Goal: Transaction & Acquisition: Purchase product/service

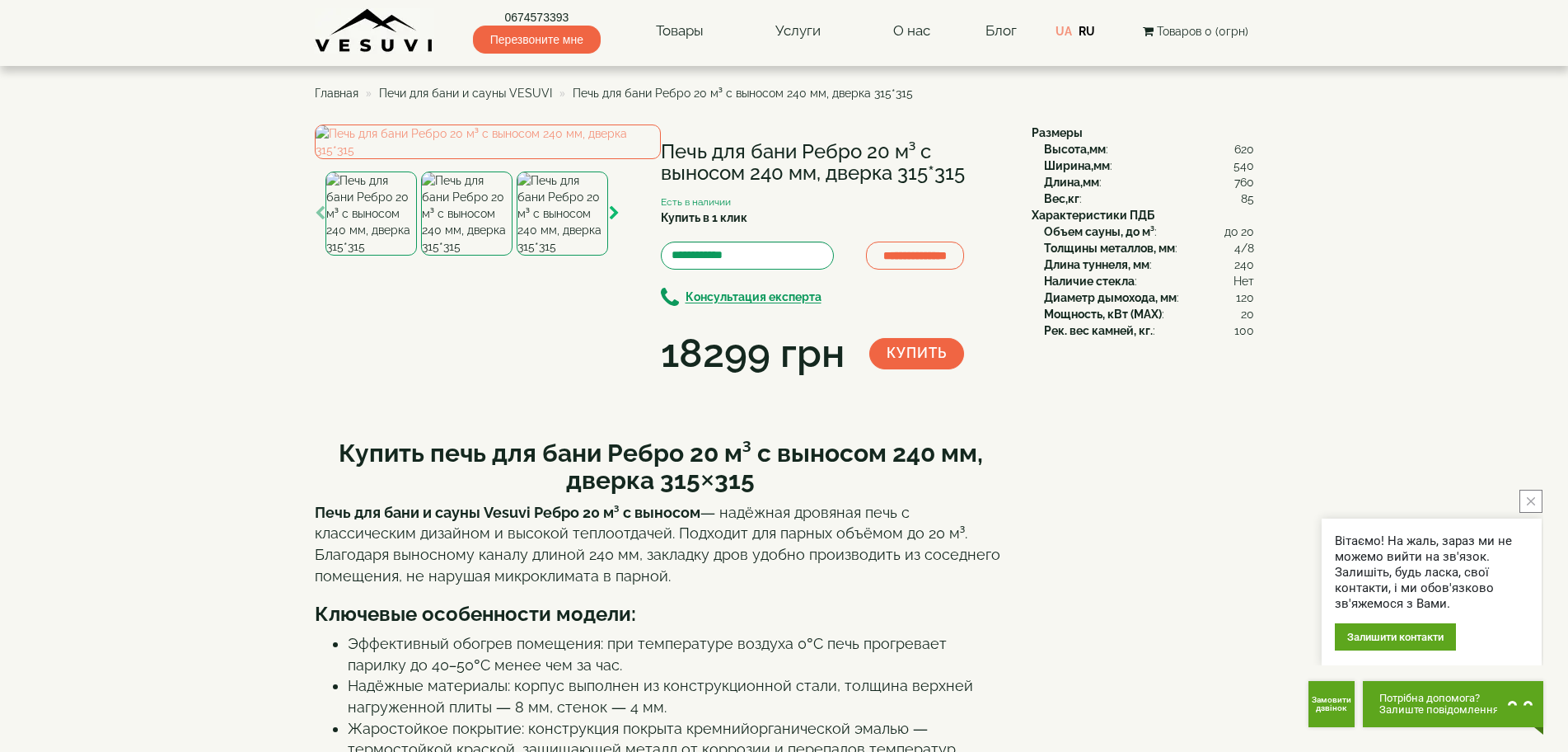
click at [616, 221] on icon "button" at bounding box center [614, 214] width 10 height 15
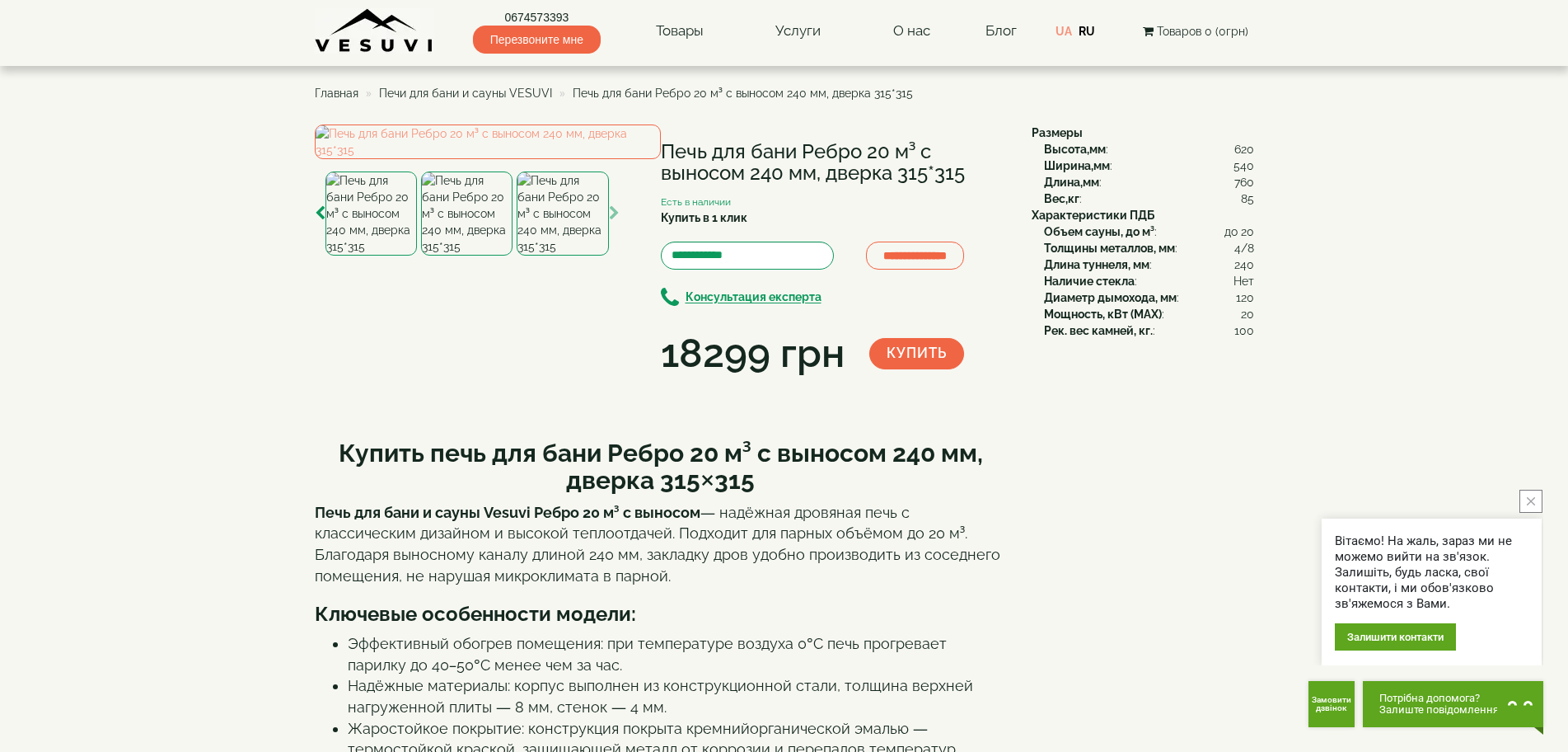
click at [546, 255] on img at bounding box center [562, 214] width 92 height 84
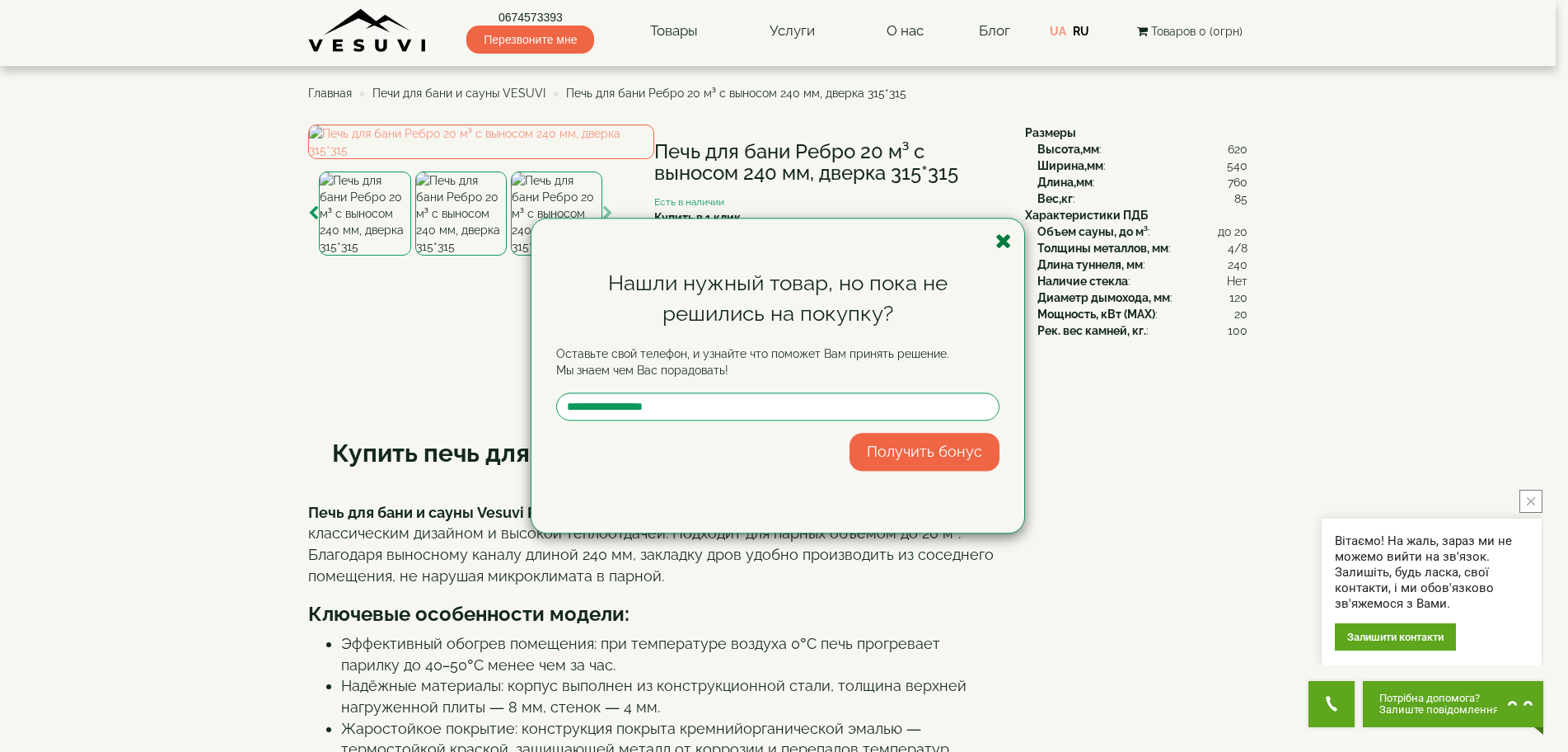
click at [1005, 242] on icon "button" at bounding box center [1004, 241] width 17 height 21
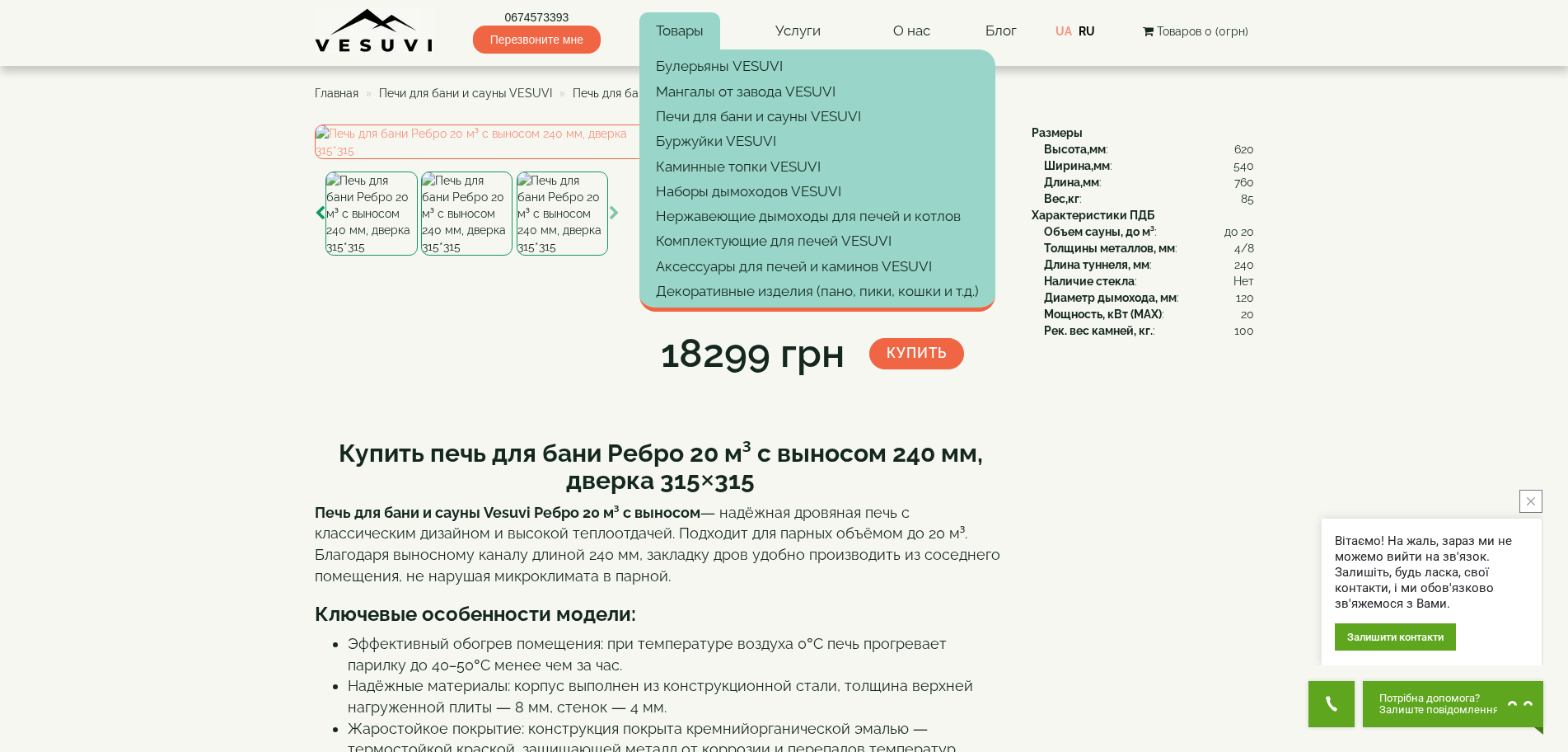
click at [679, 27] on link "Товары" at bounding box center [679, 31] width 81 height 38
click at [963, 559] on div "**********" at bounding box center [784, 469] width 939 height 688
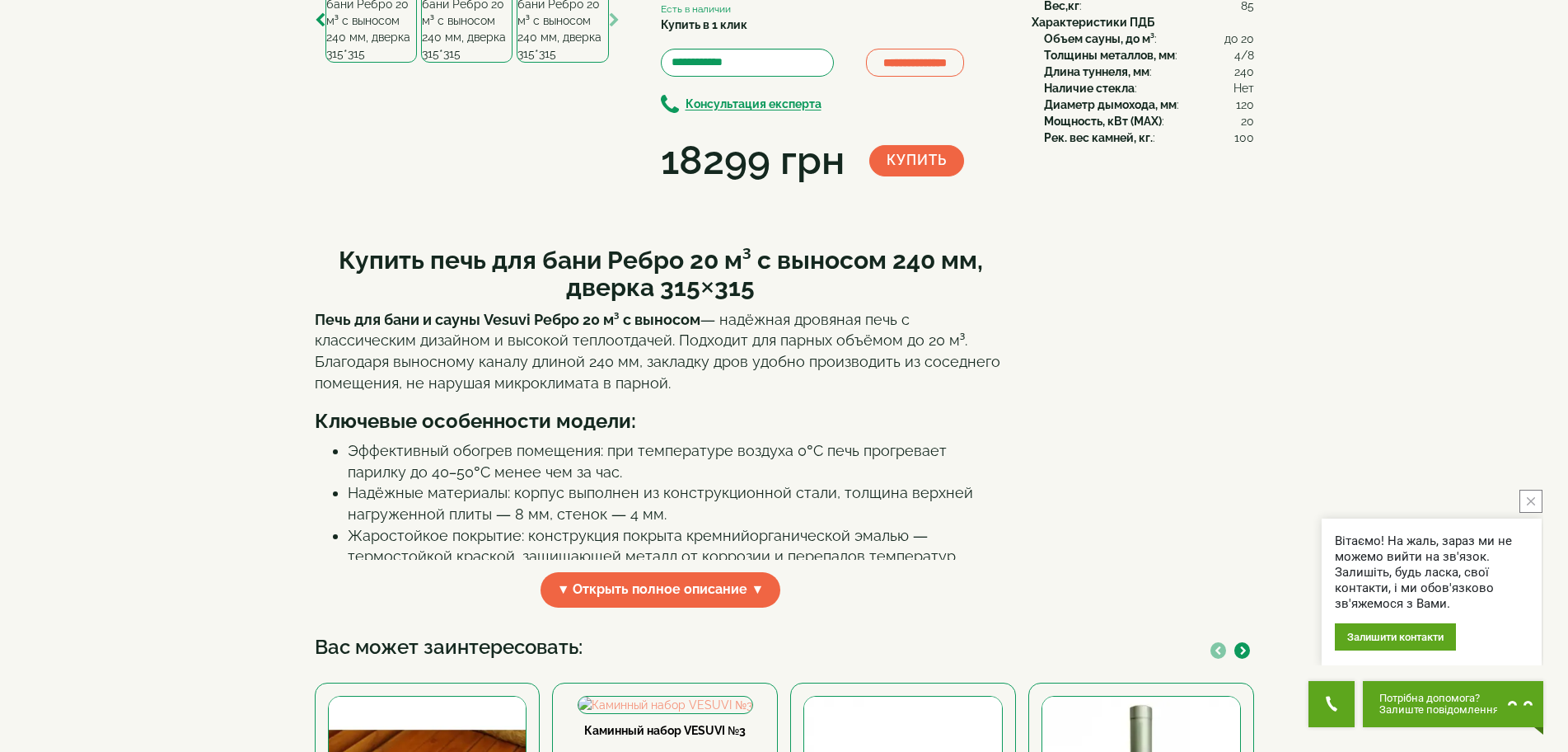
scroll to position [412, 0]
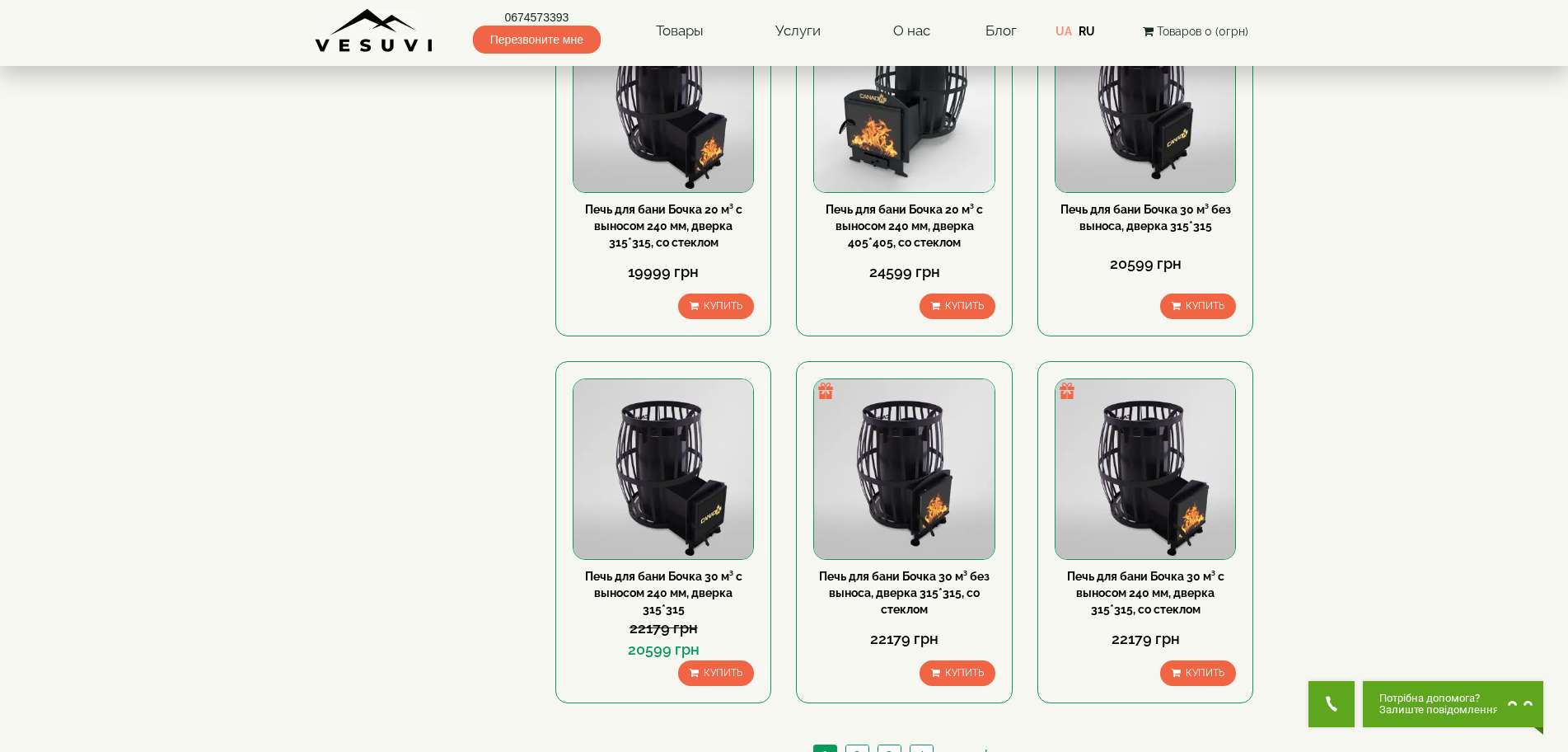
scroll to position [1731, 0]
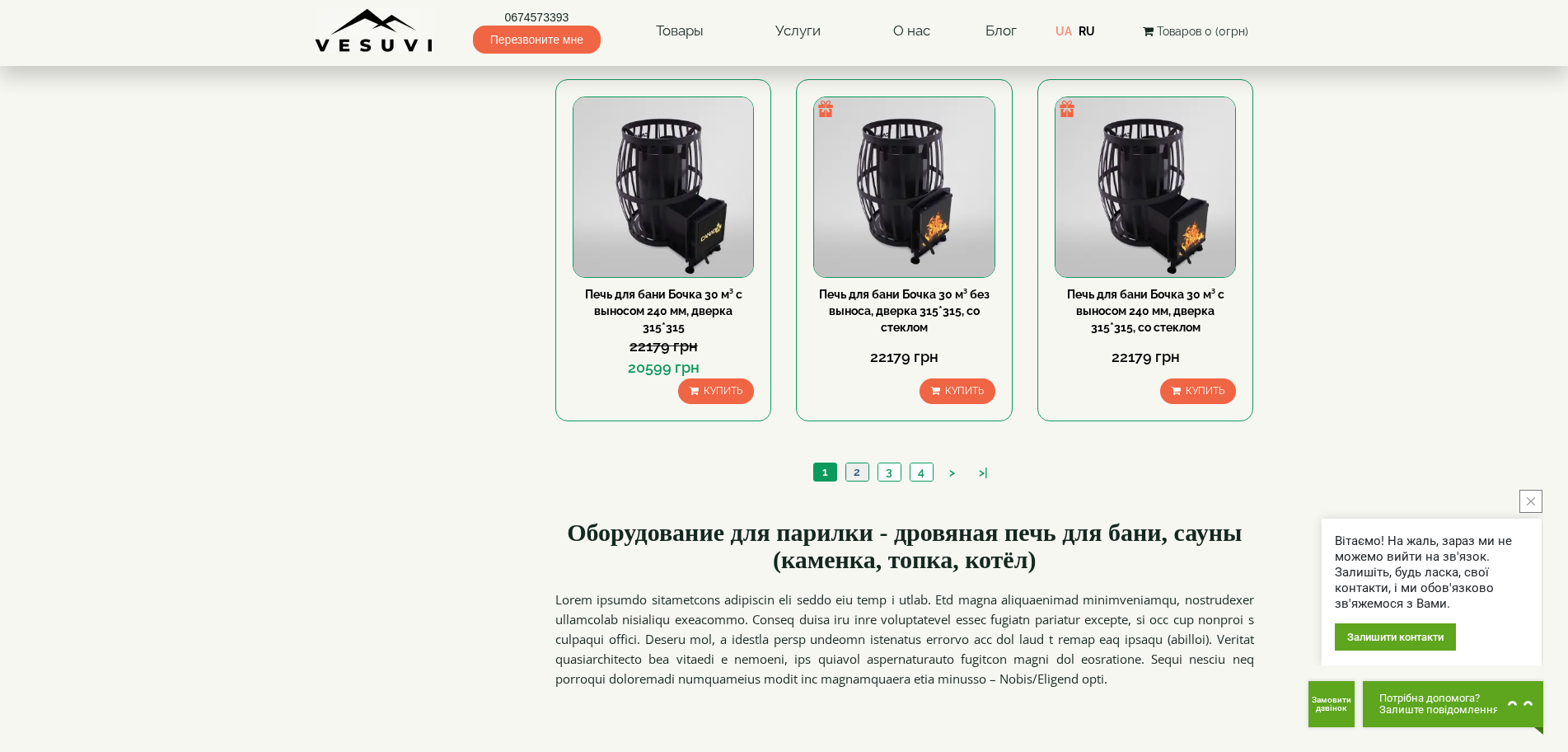
click at [858, 474] on link "2" at bounding box center [857, 472] width 23 height 17
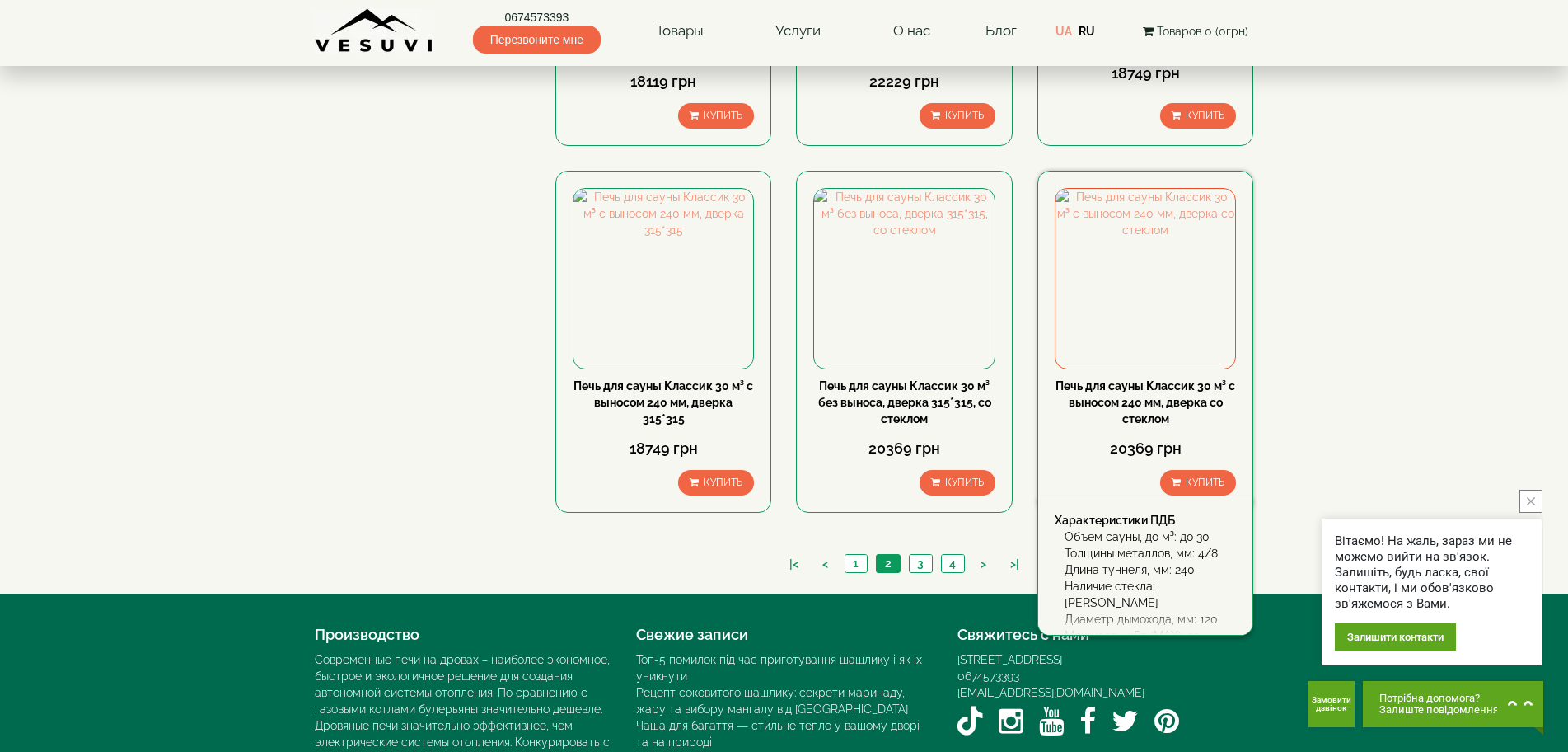
scroll to position [1766, 0]
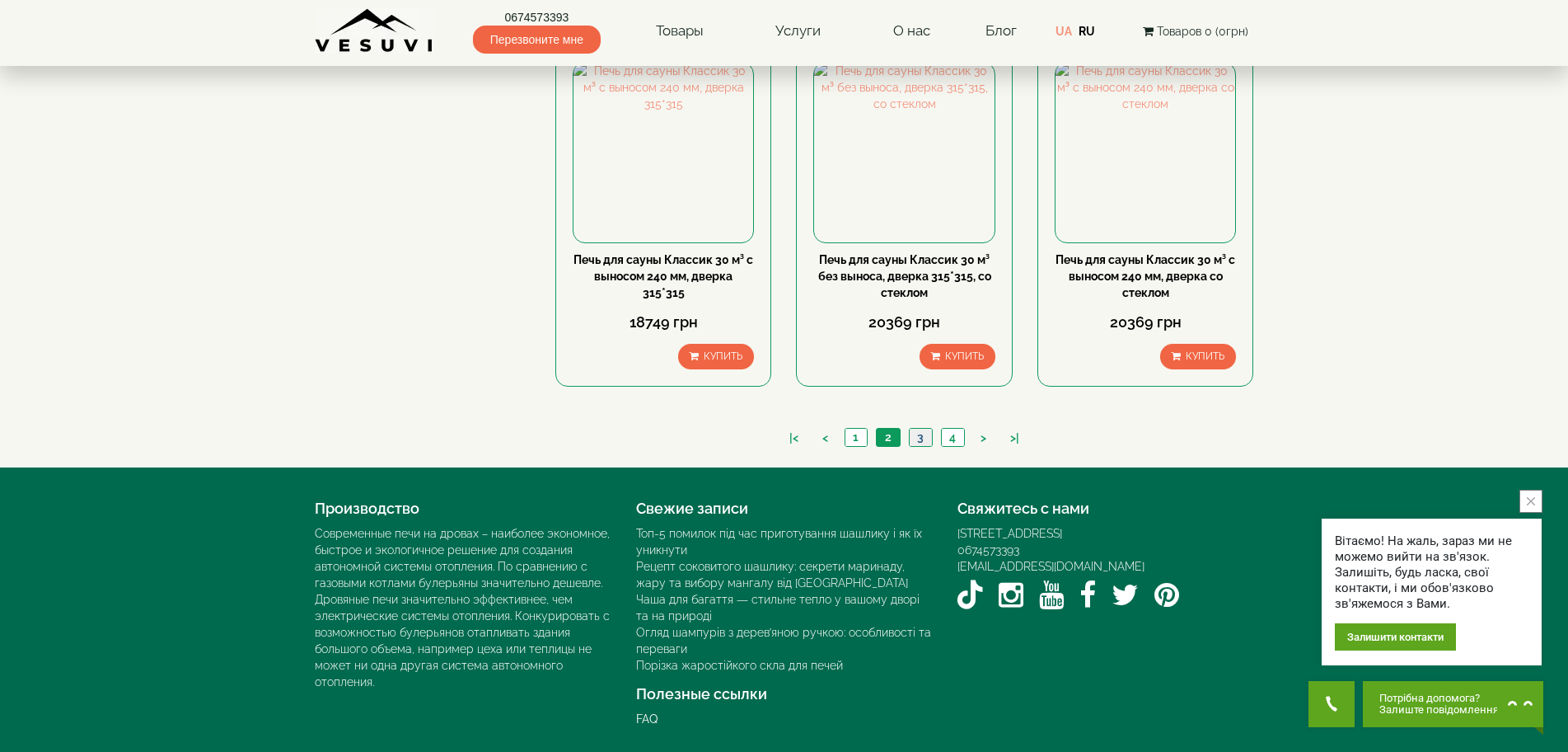
click at [922, 442] on link "3" at bounding box center [920, 437] width 23 height 17
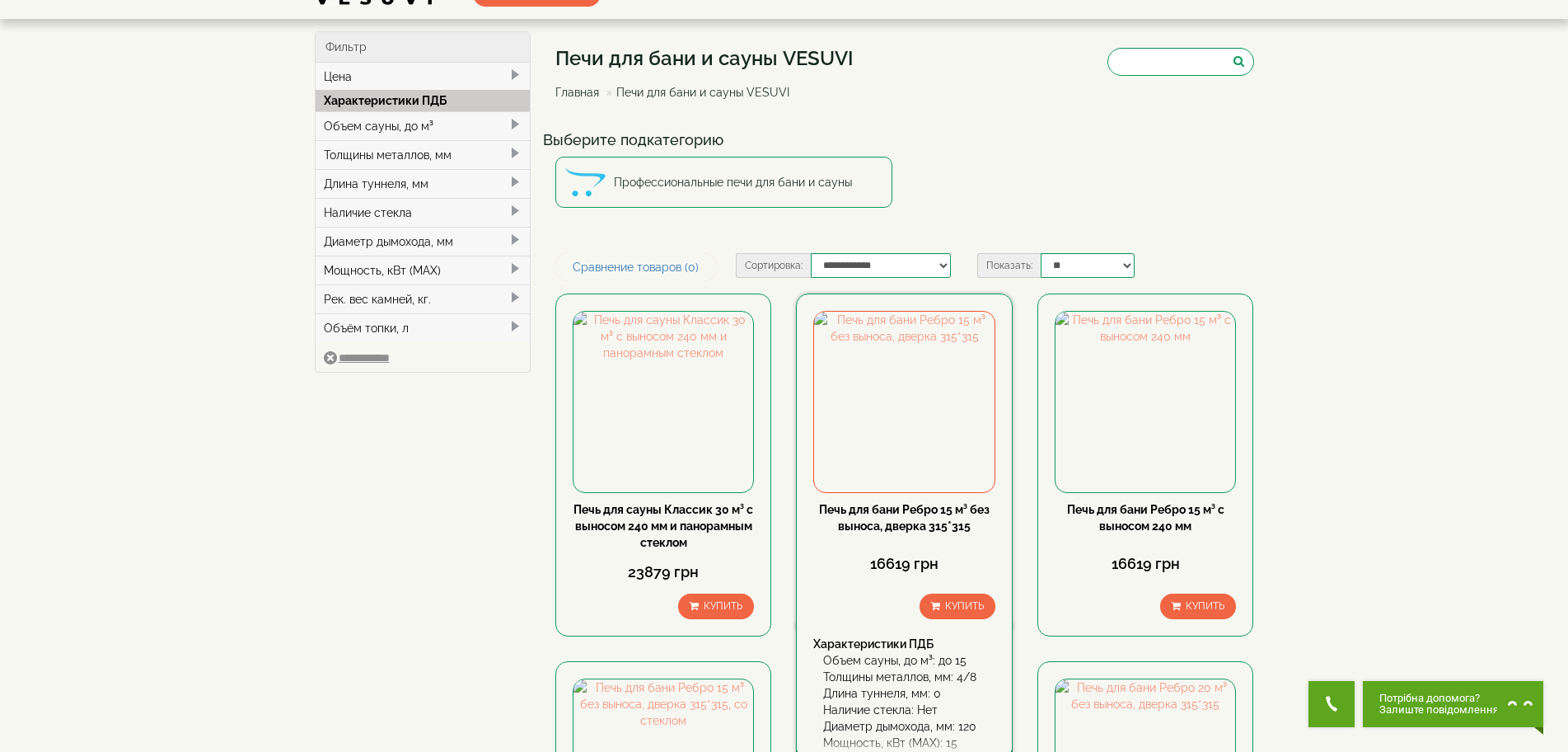
scroll to position [83, 0]
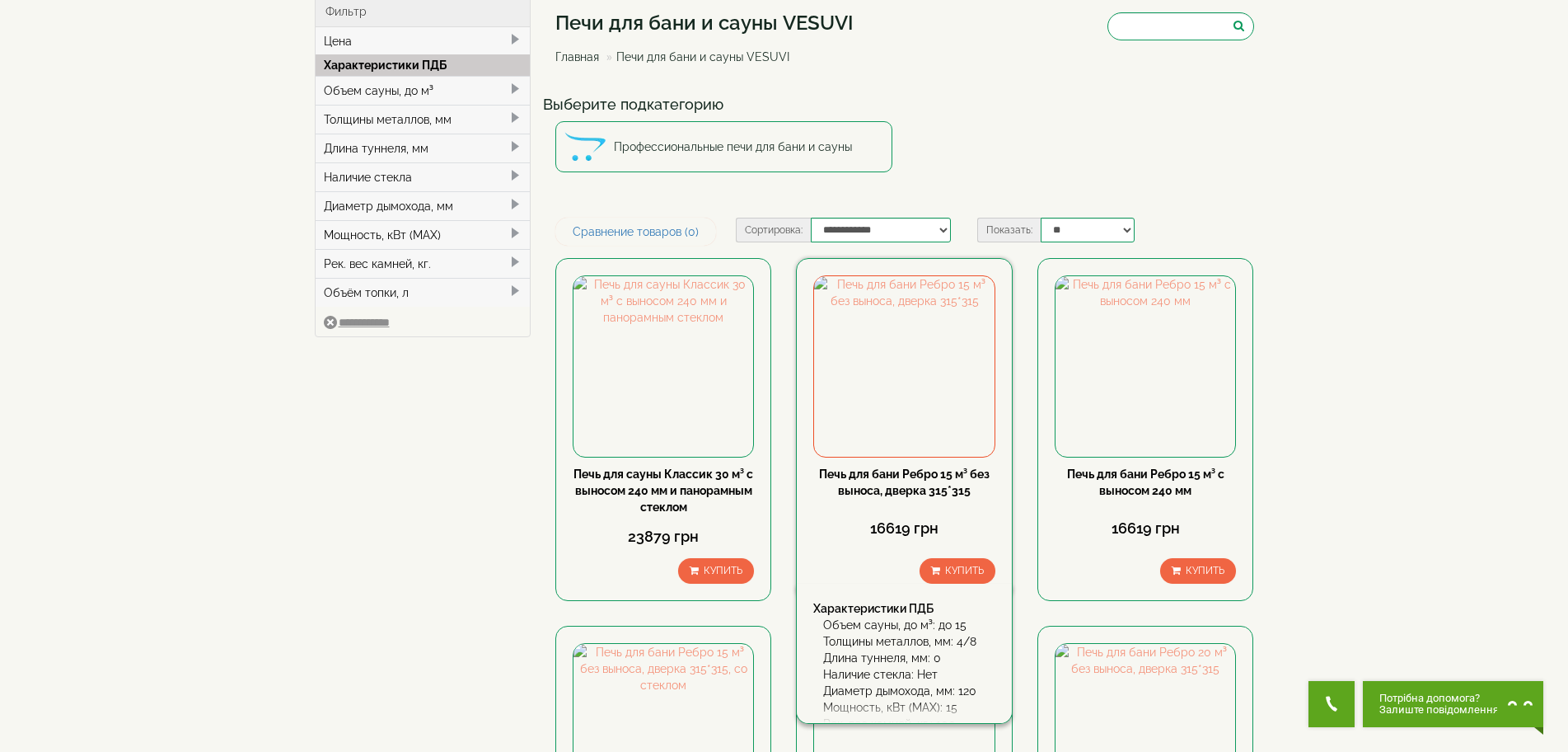
click at [900, 487] on link "Печь для бани Ребро 15 м³ без выноса, дверка 315*315" at bounding box center [904, 482] width 171 height 30
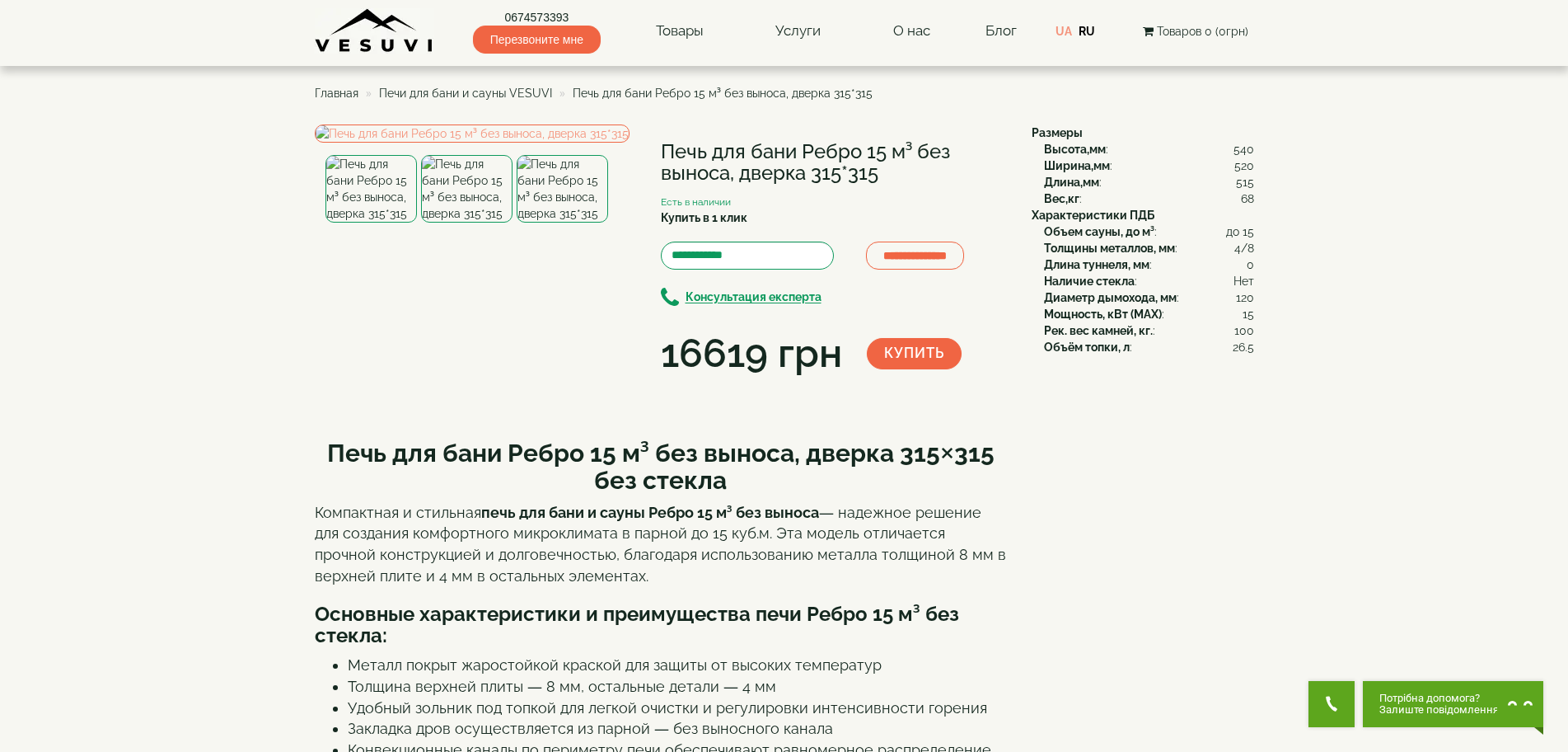
click at [577, 222] on img at bounding box center [562, 188] width 92 height 68
click at [574, 222] on img at bounding box center [562, 188] width 92 height 68
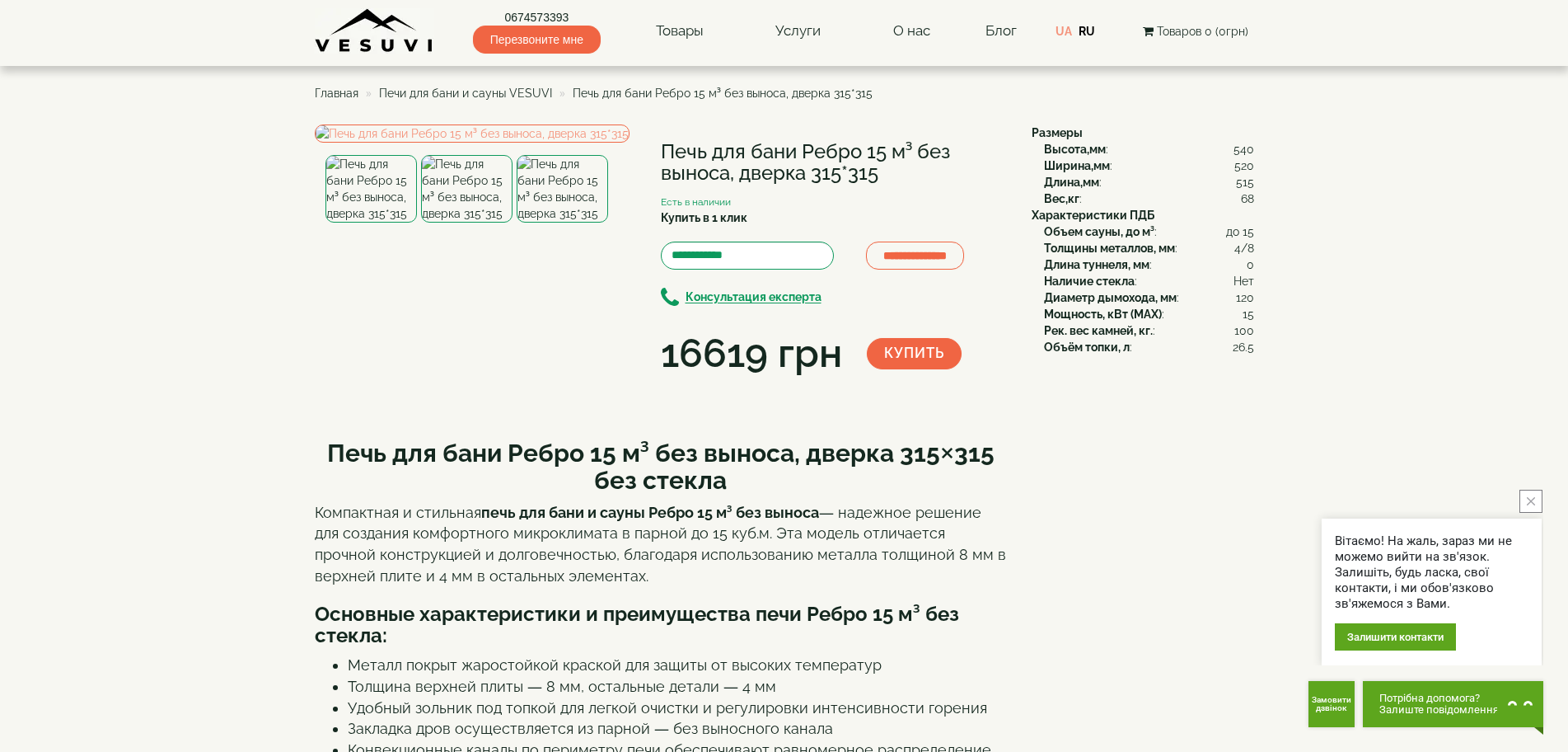
click at [486, 222] on img at bounding box center [467, 188] width 92 height 68
click at [369, 222] on img at bounding box center [371, 188] width 92 height 68
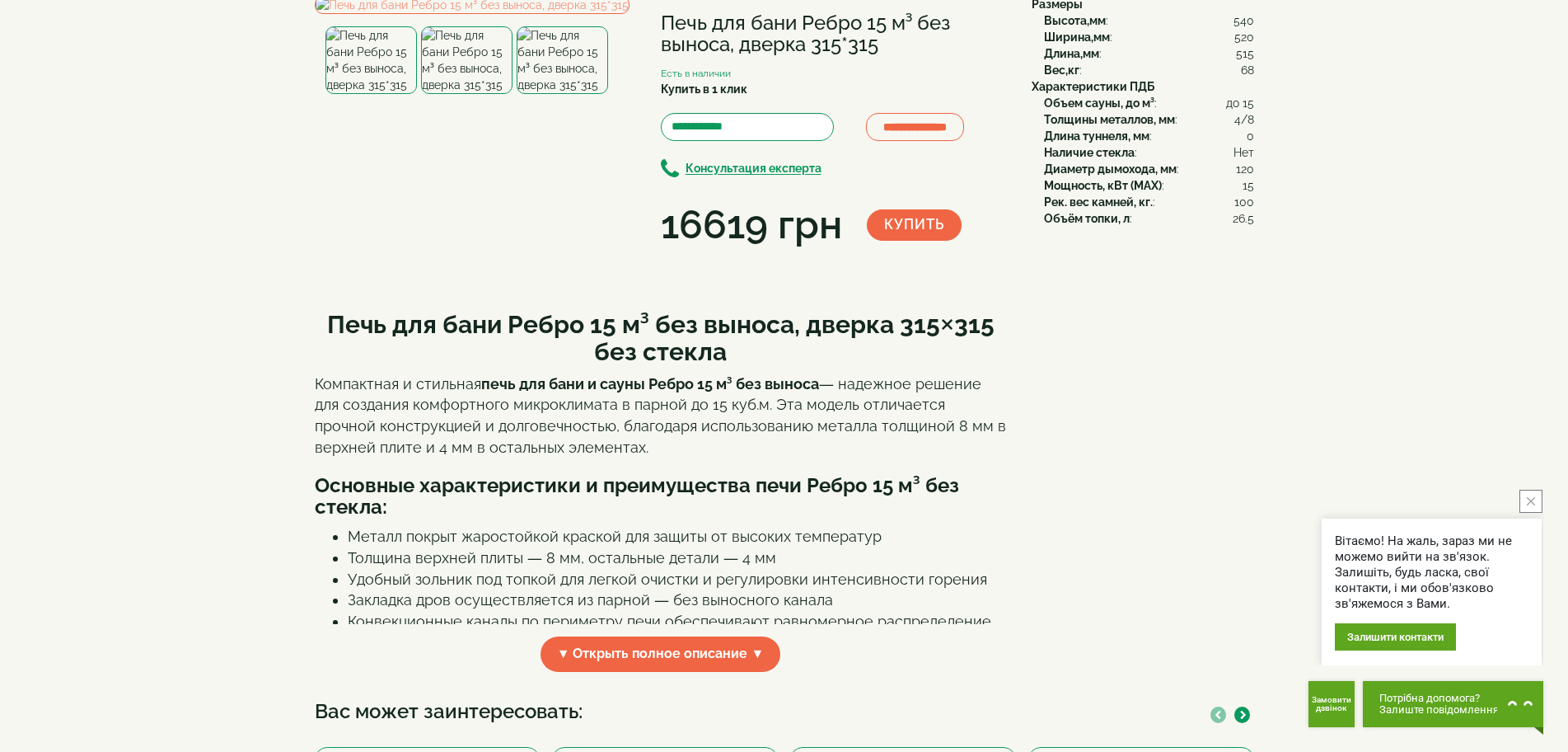
scroll to position [494, 0]
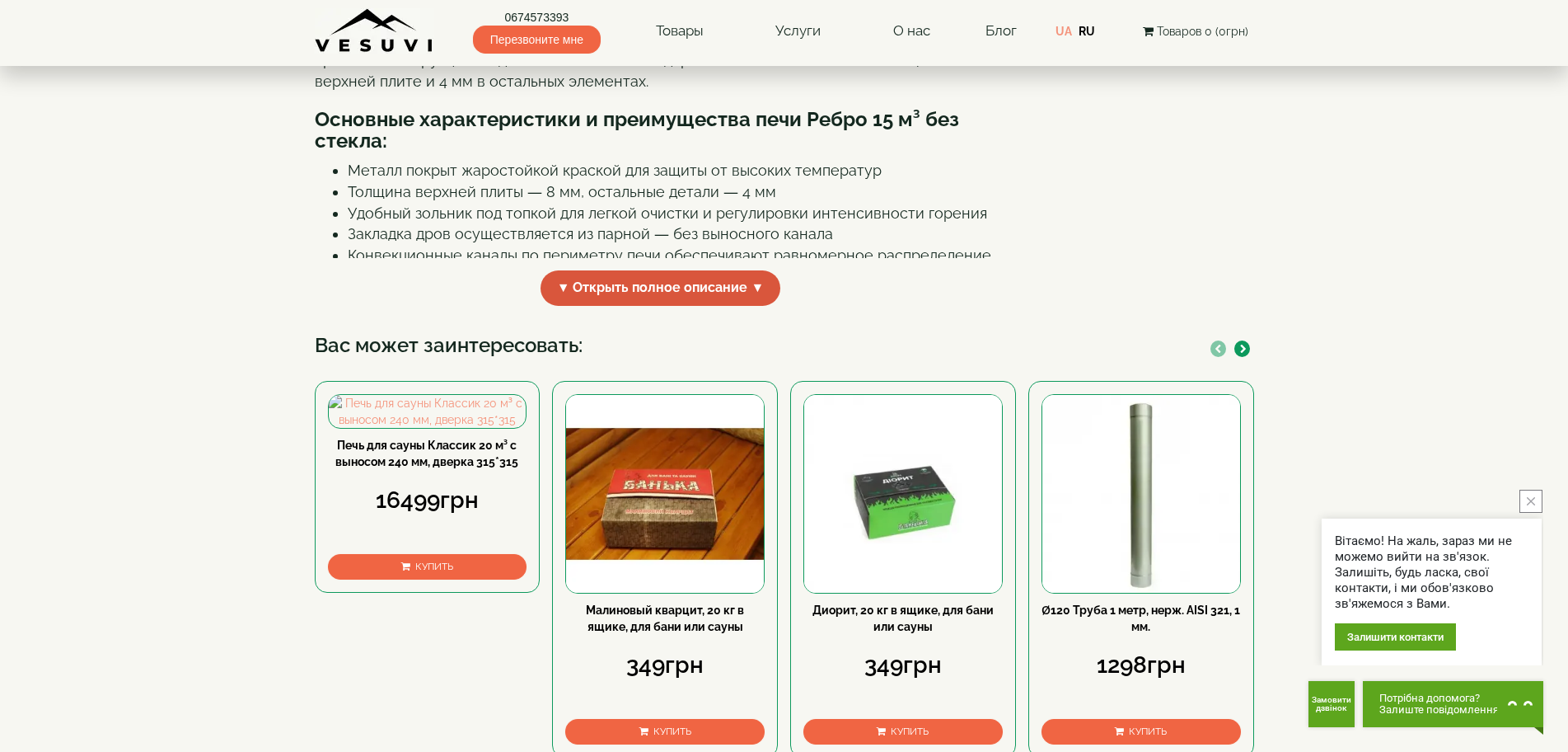
click at [754, 306] on span "▼ Открыть полное описание ▼" at bounding box center [661, 288] width 241 height 36
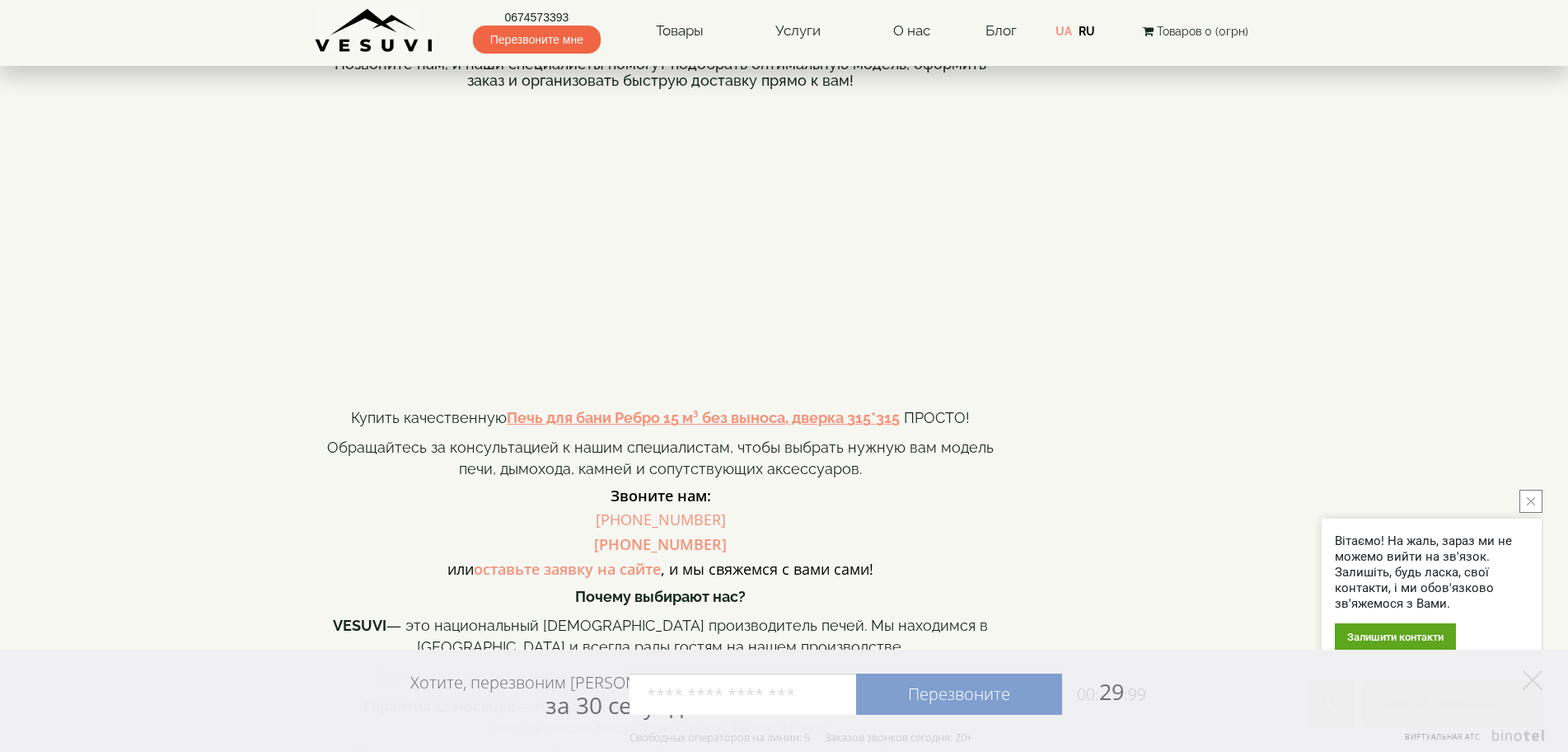
scroll to position [1318, 0]
